Goal: Information Seeking & Learning: Learn about a topic

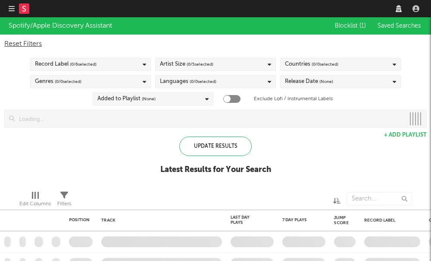
checkbox input "true"
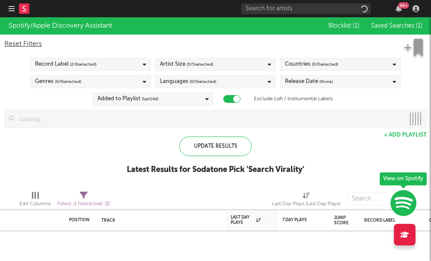
click at [5, 9] on nav "Dashboard Discovery Assistant Charts Leads 99 +" at bounding box center [215, 8] width 431 height 17
click at [11, 9] on icon "button" at bounding box center [12, 8] width 6 height 7
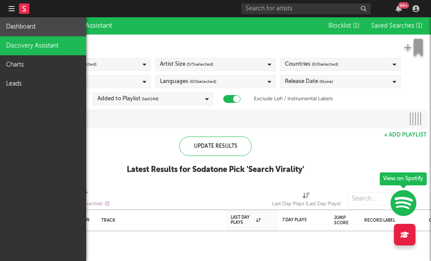
click at [35, 34] on link "Dashboard" at bounding box center [43, 26] width 86 height 19
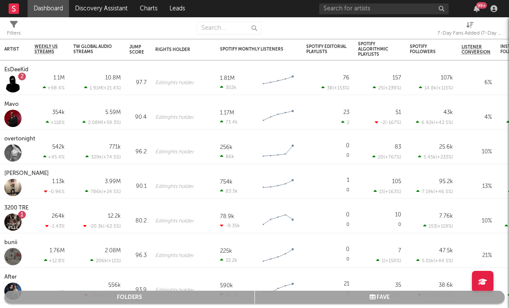
click at [431, 34] on div "7-Day Fans Added (7-Day Fans Added)" at bounding box center [469, 33] width 65 height 10
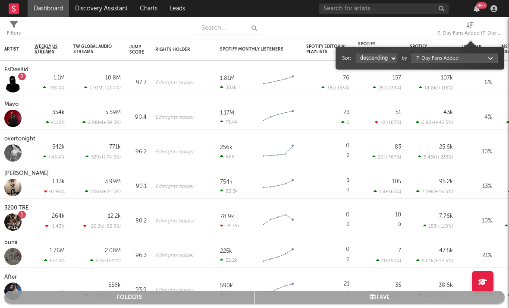
select select "1"
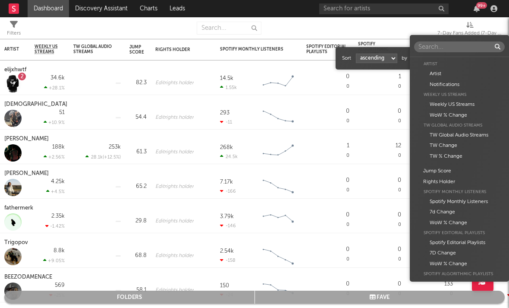
click at [421, 60] on body "Dashboard Discovery Assistant Charts Leads 99 + Notifications Settings Mark all…" at bounding box center [254, 154] width 509 height 308
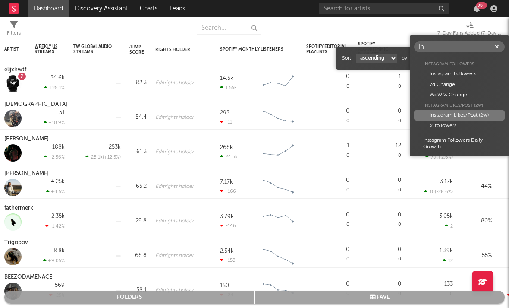
type input "In"
click at [431, 111] on div "Instagram Likes/Post (2w)" at bounding box center [459, 115] width 91 height 10
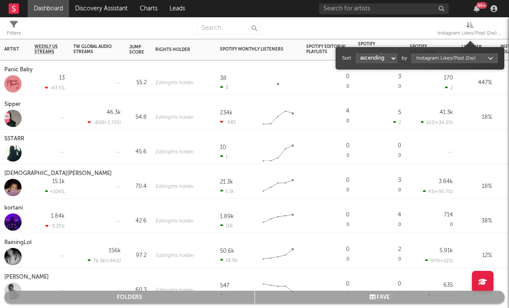
click at [9, 176] on div "Moses Ideka" at bounding box center [59, 173] width 110 height 10
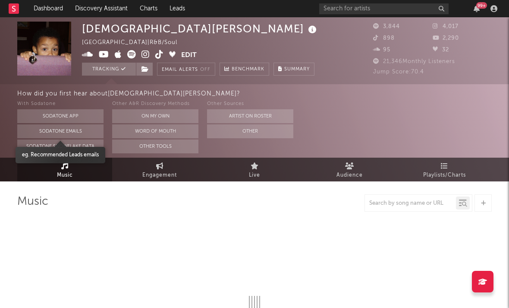
select select "6m"
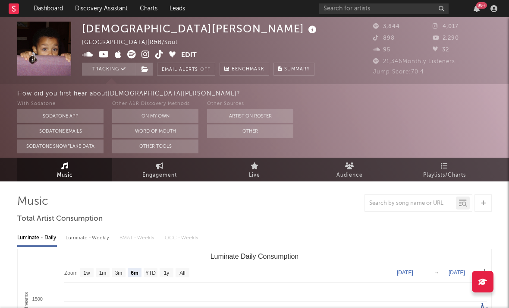
click at [145, 57] on icon at bounding box center [145, 54] width 8 height 9
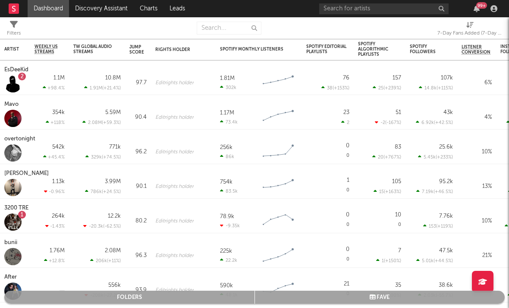
click at [431, 22] on span "7-Day Fans Added (7-Day Fans Added)" at bounding box center [469, 29] width 65 height 17
select select "-1"
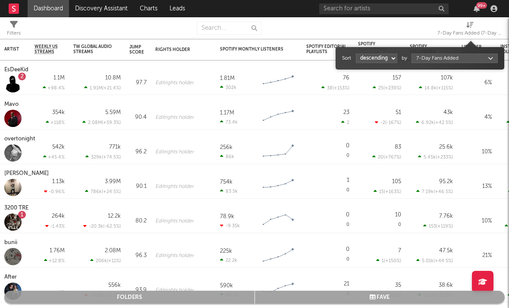
click at [431, 29] on div "7-Day Fans Added (7-Day Fans Added)" at bounding box center [469, 33] width 65 height 10
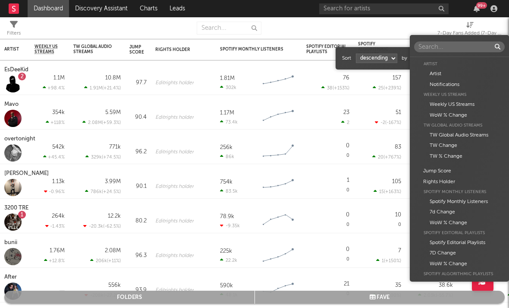
click at [426, 59] on body "Dashboard Discovery Assistant Charts Leads 99 + Notifications Settings Mark all…" at bounding box center [254, 154] width 509 height 308
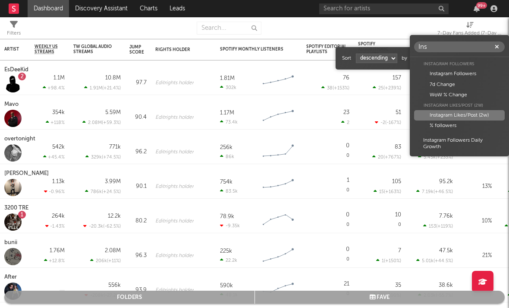
type input "Ins"
click at [431, 117] on div "Instagram Likes/Post (2w)" at bounding box center [459, 115] width 91 height 10
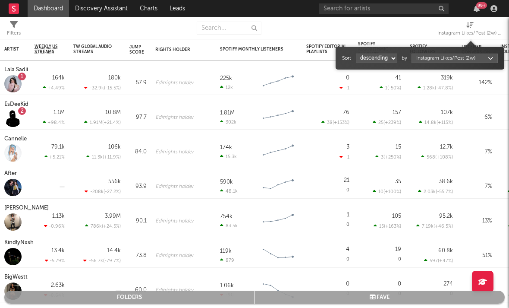
select select "1"
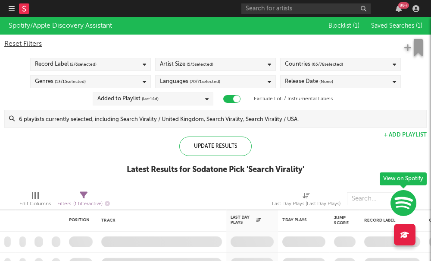
checkbox input "true"
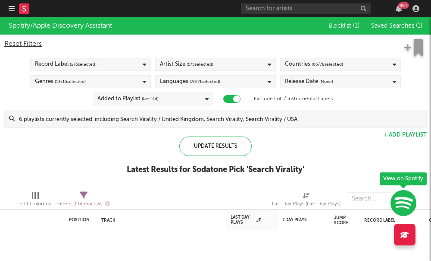
click at [9, 15] on button "button" at bounding box center [12, 8] width 6 height 17
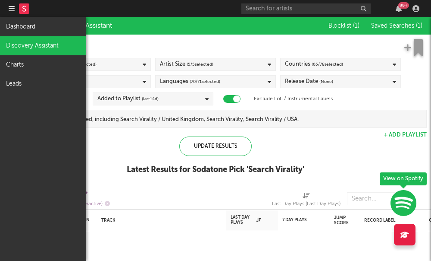
click at [29, 53] on link "Discovery Assistant" at bounding box center [43, 45] width 86 height 19
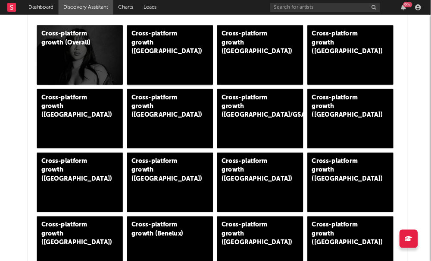
scroll to position [248, 10]
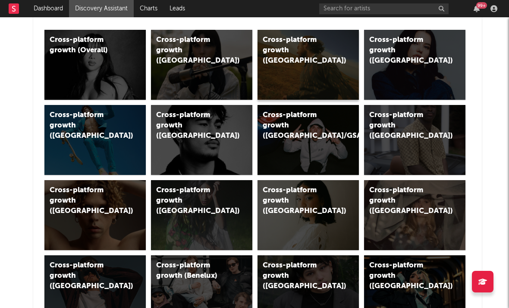
click at [316, 59] on div "Cross-platform growth (US)" at bounding box center [308, 65] width 101 height 70
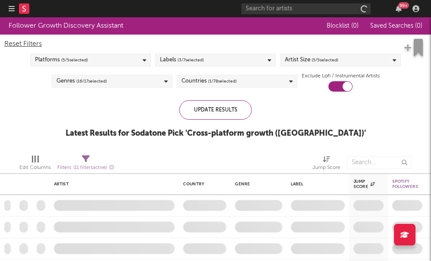
checkbox input "true"
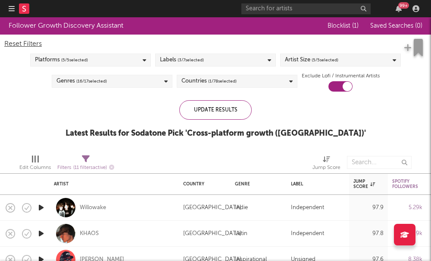
click at [381, 63] on div "Artist Size ( 5 / 5 selected)" at bounding box center [340, 59] width 121 height 13
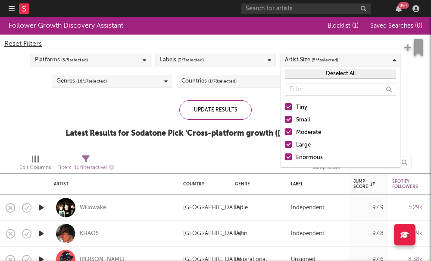
click at [286, 132] on div at bounding box center [288, 131] width 7 height 7
click at [285, 132] on input "Moderate" at bounding box center [285, 132] width 0 height 10
click at [286, 132] on div at bounding box center [288, 131] width 7 height 7
click at [285, 132] on input "Moderate" at bounding box center [285, 132] width 0 height 10
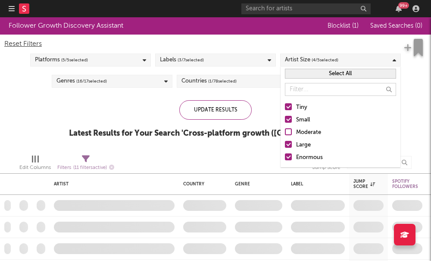
click at [287, 156] on div at bounding box center [288, 156] width 7 height 7
click at [285, 156] on input "Enormous" at bounding box center [285, 157] width 0 height 10
click at [290, 141] on div at bounding box center [288, 144] width 7 height 7
click at [285, 141] on input "Large" at bounding box center [285, 145] width 0 height 10
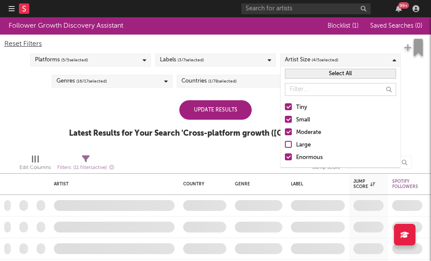
click at [286, 129] on div at bounding box center [288, 131] width 7 height 7
click at [285, 129] on input "Moderate" at bounding box center [285, 132] width 0 height 10
click at [288, 156] on div at bounding box center [288, 156] width 7 height 7
click at [285, 156] on input "Enormous" at bounding box center [285, 157] width 0 height 10
click at [254, 57] on div "Labels ( 3 / 7 selected)" at bounding box center [215, 59] width 121 height 13
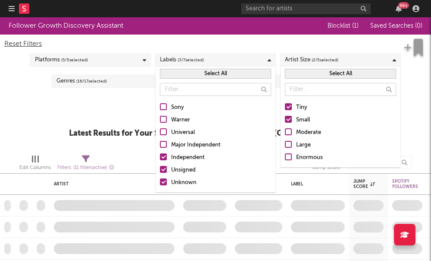
click at [128, 112] on div "Update Results Latest Results for Your Search ' Cross-platform growth (US) '" at bounding box center [215, 123] width 293 height 47
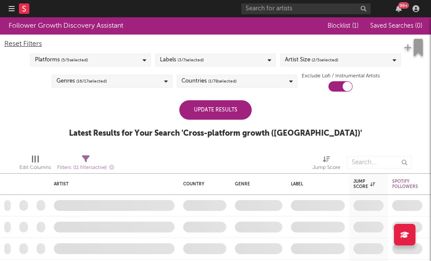
click at [135, 60] on div "Platforms ( 5 / 5 selected)" at bounding box center [90, 59] width 121 height 13
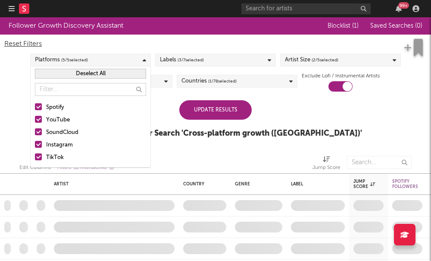
click at [356, 122] on div "Follower Growth Discovery Assistant Blocklist ( 1 ) Saved Searches ( 0 ) Reset …" at bounding box center [215, 82] width 431 height 130
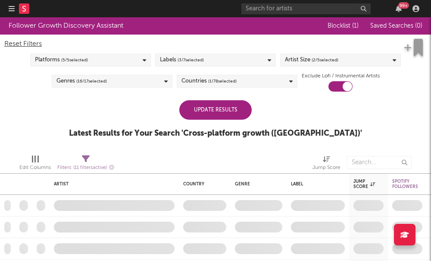
click at [225, 114] on div "Update Results" at bounding box center [215, 109] width 72 height 19
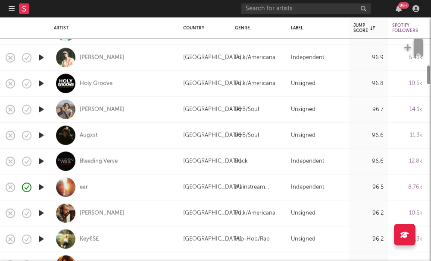
click at [377, 179] on div at bounding box center [215, 138] width 431 height 243
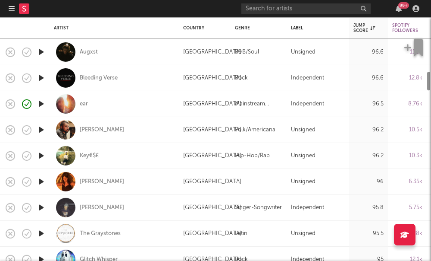
click at [376, 187] on div at bounding box center [215, 138] width 431 height 243
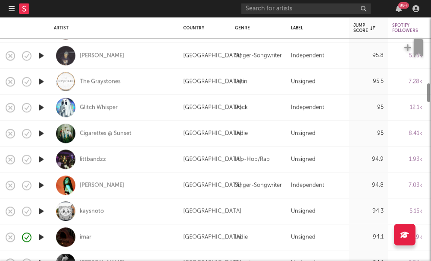
click at [375, 192] on div "94.8" at bounding box center [368, 185] width 39 height 26
select select "1w"
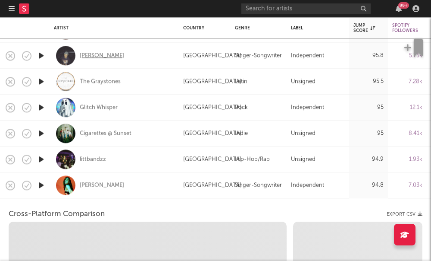
click at [96, 57] on div "[PERSON_NAME]" at bounding box center [102, 56] width 44 height 8
select select "6m"
select select "1m"
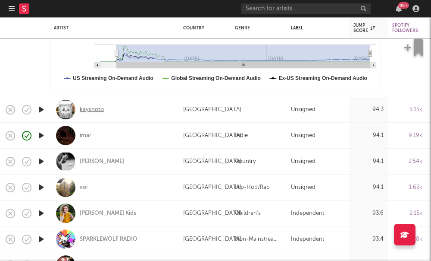
click at [94, 107] on div "kaysnoto" at bounding box center [92, 110] width 24 height 8
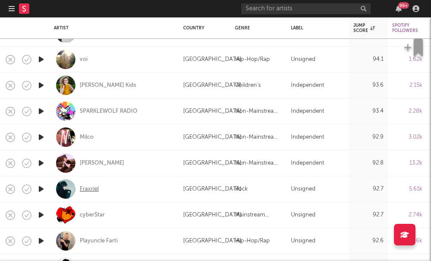
click at [91, 189] on div "Fraxriel" at bounding box center [89, 189] width 19 height 8
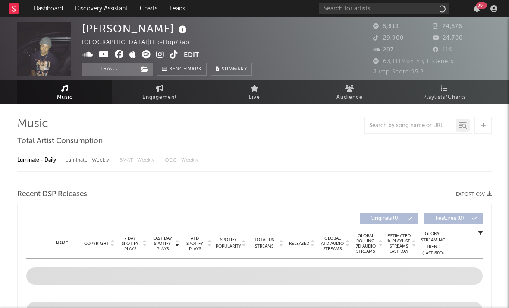
select select "6m"
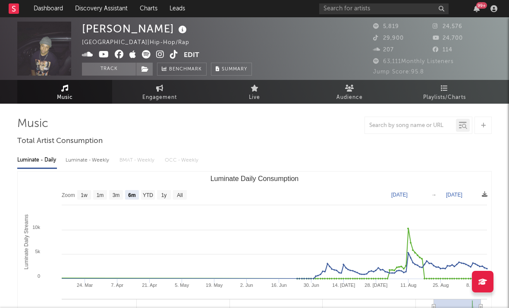
click at [159, 53] on icon at bounding box center [160, 54] width 8 height 9
type input "[DATE]"
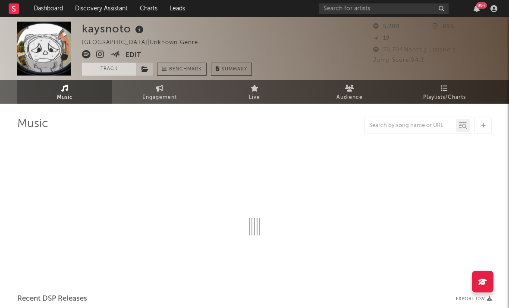
select select "1w"
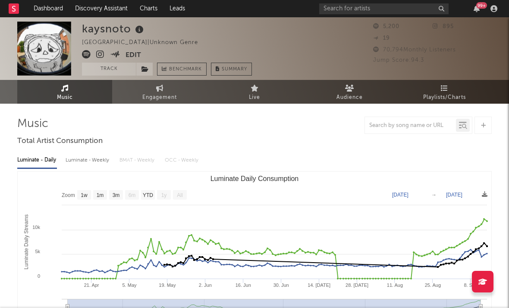
click at [99, 58] on icon at bounding box center [100, 54] width 8 height 9
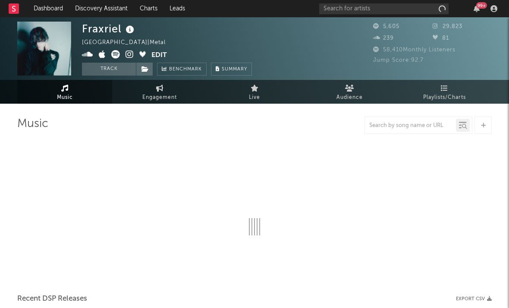
select select "1w"
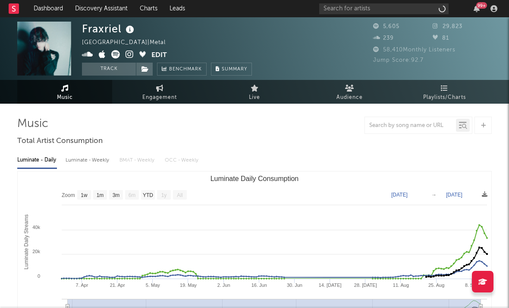
click at [129, 57] on icon at bounding box center [130, 54] width 8 height 9
